Goal: Task Accomplishment & Management: Use online tool/utility

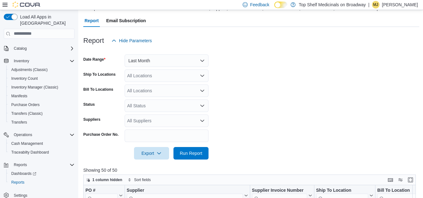
scroll to position [52, 0]
click at [143, 64] on button "Last Month" at bounding box center [167, 61] width 84 height 13
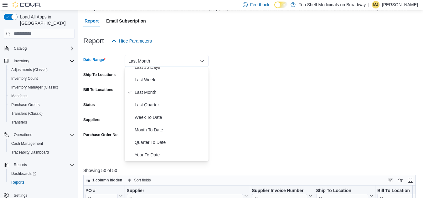
scroll to position [0, 0]
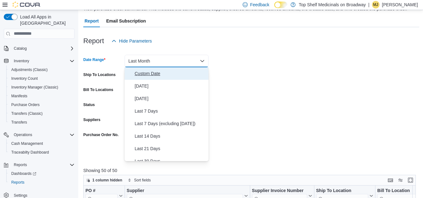
click at [162, 74] on span "Custom Date" at bounding box center [170, 74] width 71 height 8
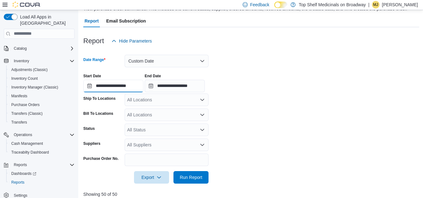
click at [106, 88] on input "**********" at bounding box center [113, 86] width 60 height 13
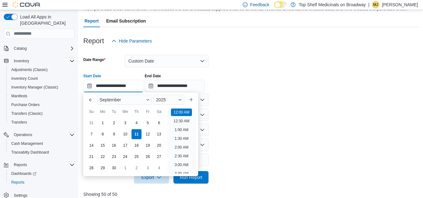
scroll to position [19, 0]
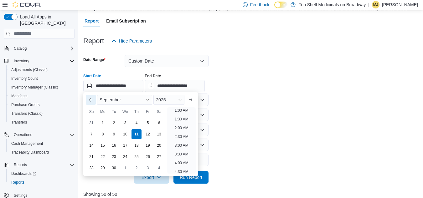
click at [89, 99] on button "Previous Month" at bounding box center [91, 100] width 10 height 10
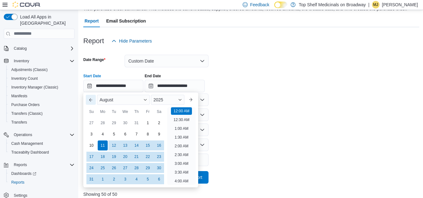
click at [89, 99] on button "Previous Month" at bounding box center [91, 100] width 10 height 10
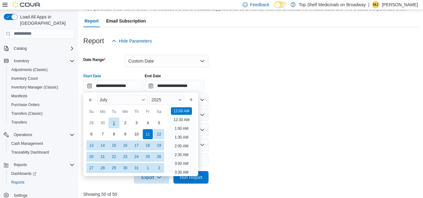
click at [115, 123] on div "1" at bounding box center [113, 122] width 11 height 11
type input "**********"
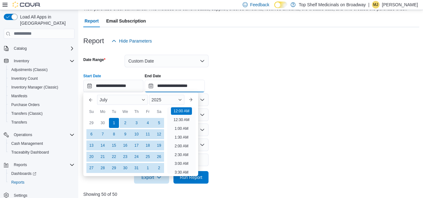
click at [183, 84] on input "**********" at bounding box center [175, 86] width 60 height 13
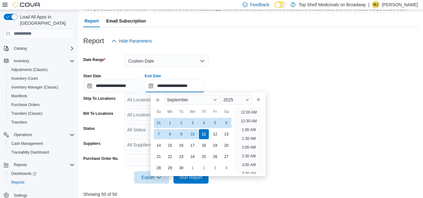
scroll to position [355, 0]
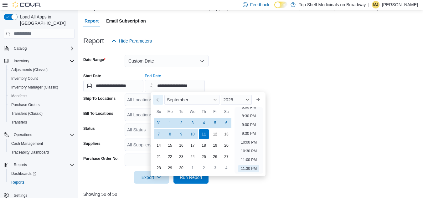
click at [157, 98] on button "Previous Month" at bounding box center [158, 100] width 10 height 10
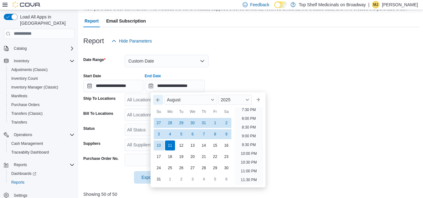
scroll to position [344, 0]
click at [202, 125] on div "31" at bounding box center [203, 122] width 11 height 11
type input "**********"
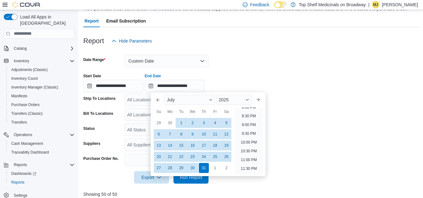
click at [257, 74] on div "**********" at bounding box center [251, 81] width 336 height 24
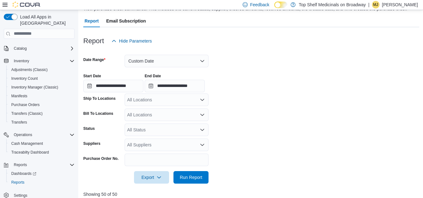
click at [138, 126] on div "All Status" at bounding box center [167, 130] width 84 height 13
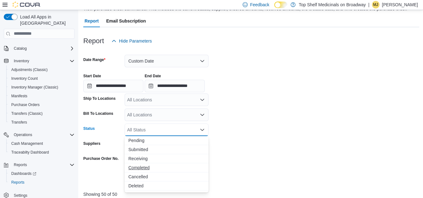
click at [159, 166] on span "Completed" at bounding box center [166, 168] width 76 height 6
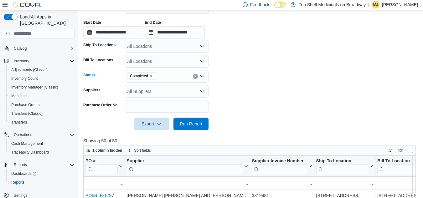
scroll to position [115, 0]
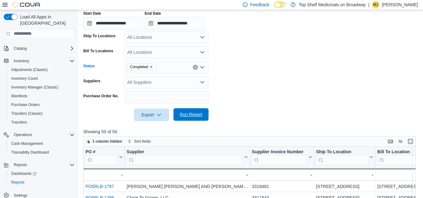
click at [191, 114] on span "Run Report" at bounding box center [191, 114] width 23 height 6
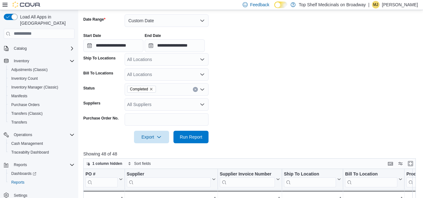
scroll to position [94, 0]
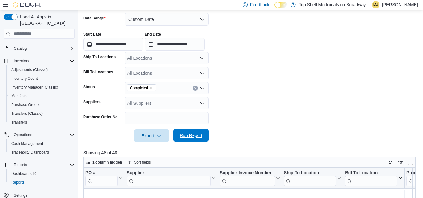
click at [189, 136] on span "Run Report" at bounding box center [191, 135] width 23 height 6
click at [155, 136] on span "Export" at bounding box center [152, 135] width 28 height 13
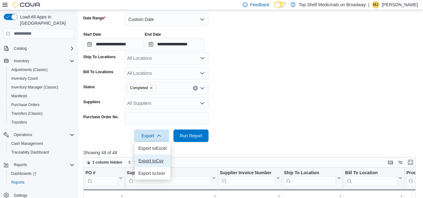
click at [154, 159] on span "Export to Csv" at bounding box center [152, 160] width 28 height 5
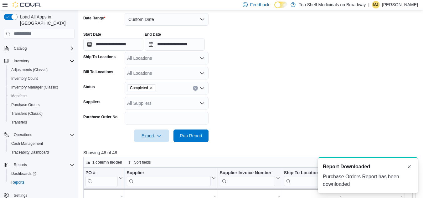
scroll to position [0, 0]
